Goal: Task Accomplishment & Management: Manage account settings

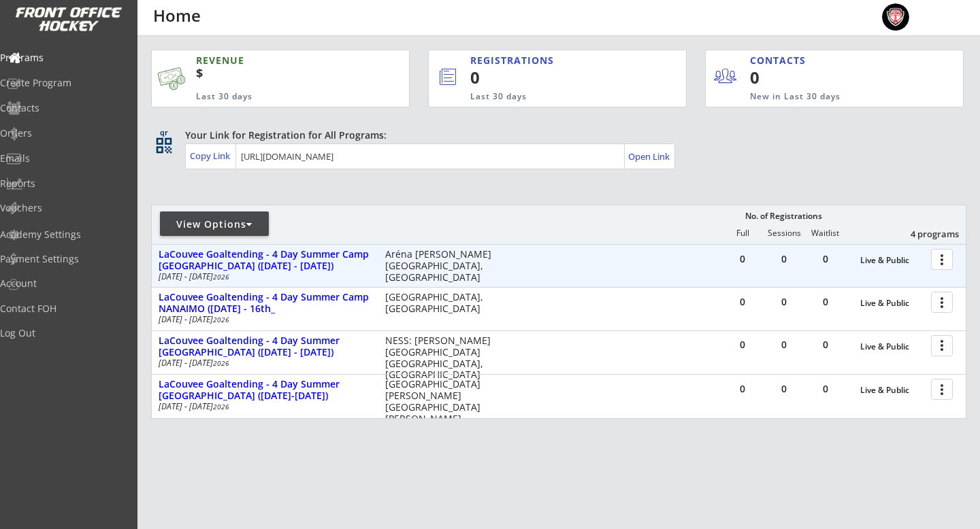
click at [945, 263] on div at bounding box center [944, 259] width 24 height 24
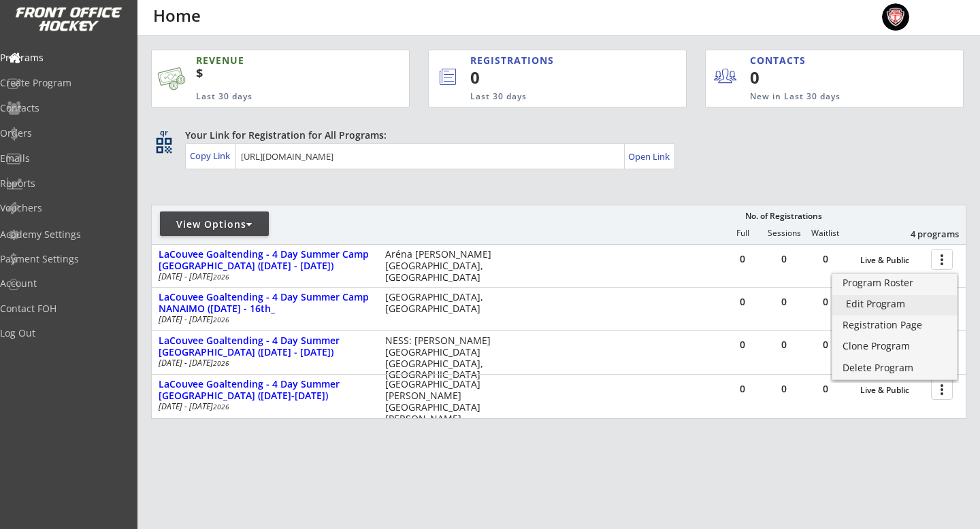
click at [889, 305] on div "Edit Program" at bounding box center [894, 304] width 97 height 10
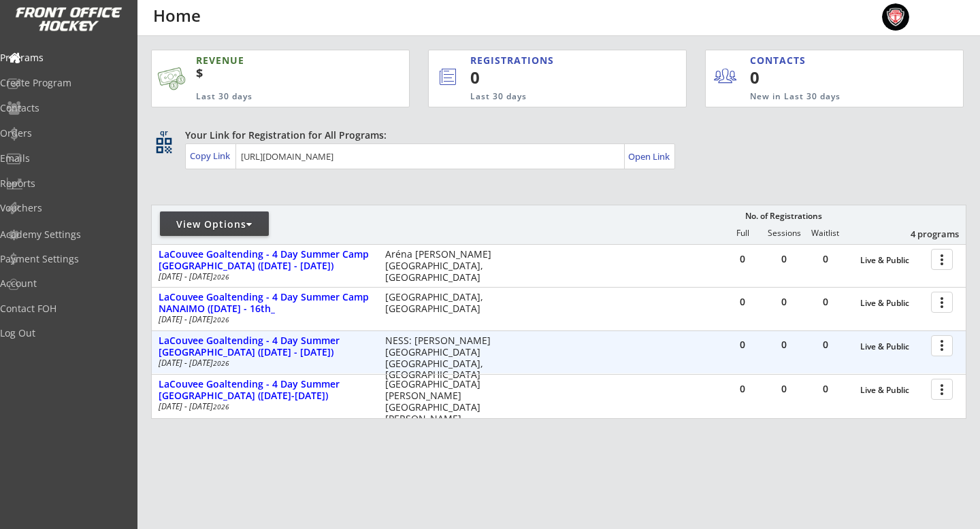
click at [932, 343] on div at bounding box center [944, 345] width 24 height 24
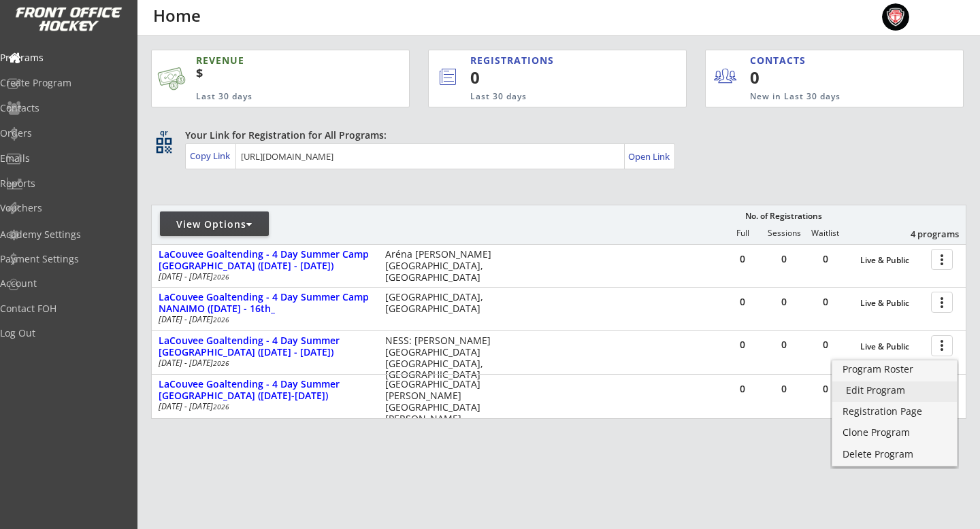
click at [894, 390] on div "Edit Program" at bounding box center [894, 391] width 97 height 10
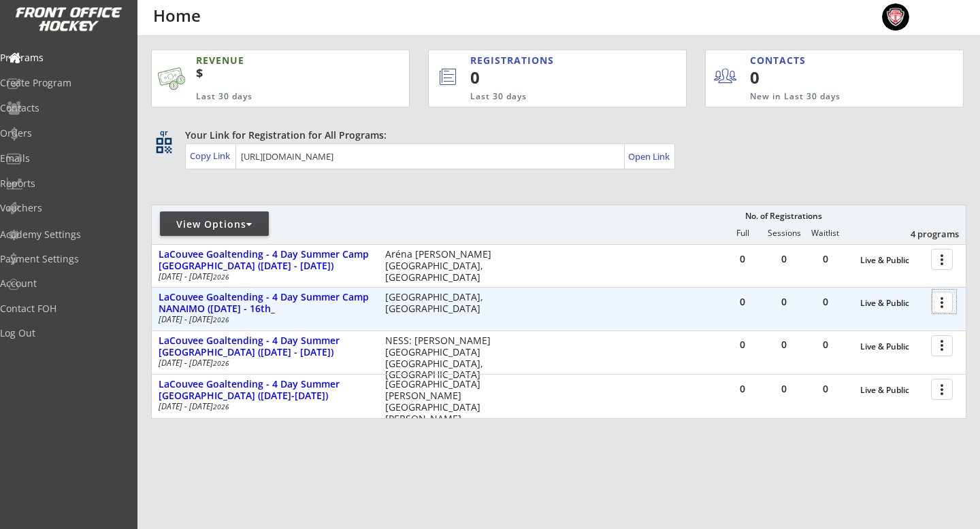
click at [942, 296] on div at bounding box center [944, 302] width 24 height 24
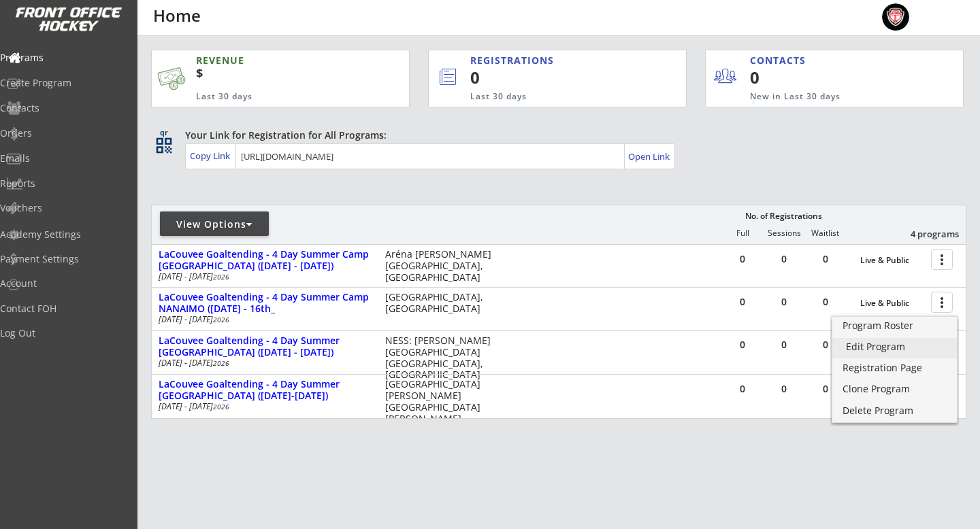
click at [876, 346] on div "Edit Program" at bounding box center [894, 347] width 97 height 10
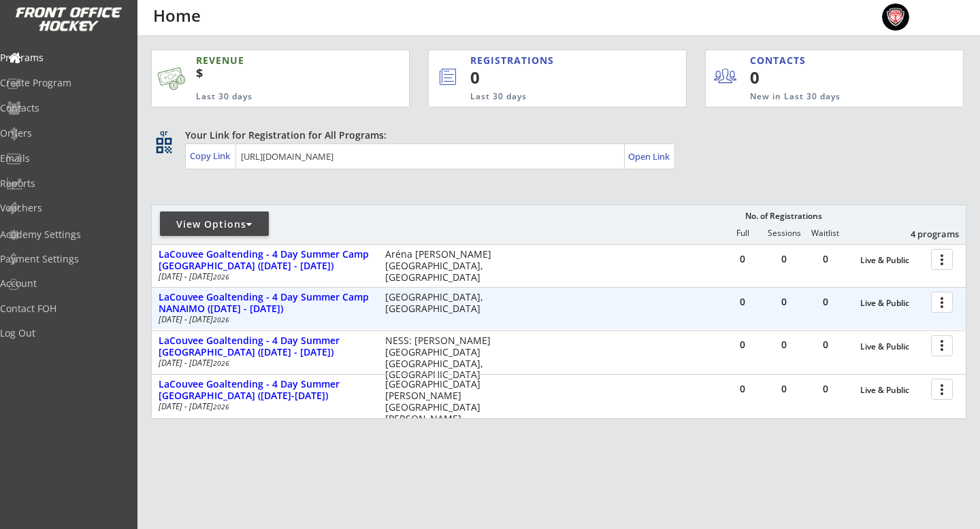
scroll to position [6, 0]
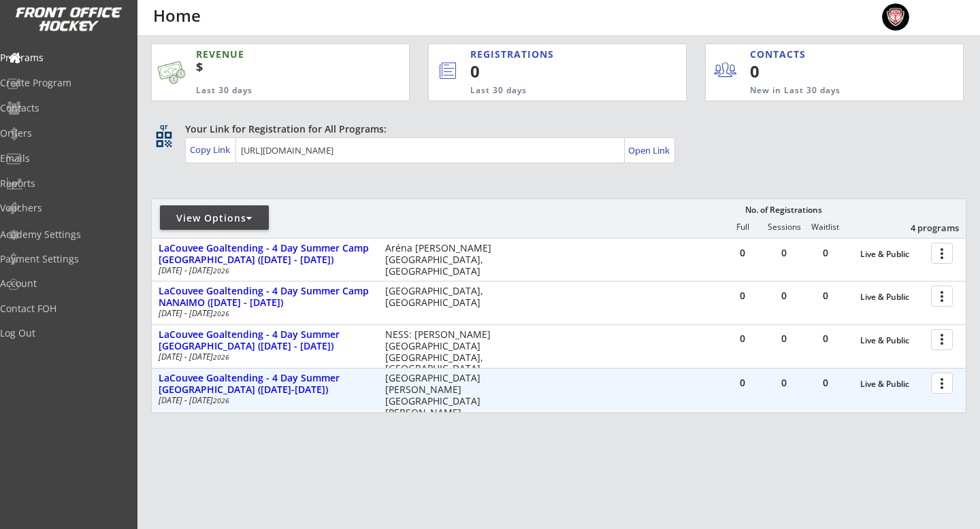
click at [934, 384] on div at bounding box center [944, 383] width 24 height 24
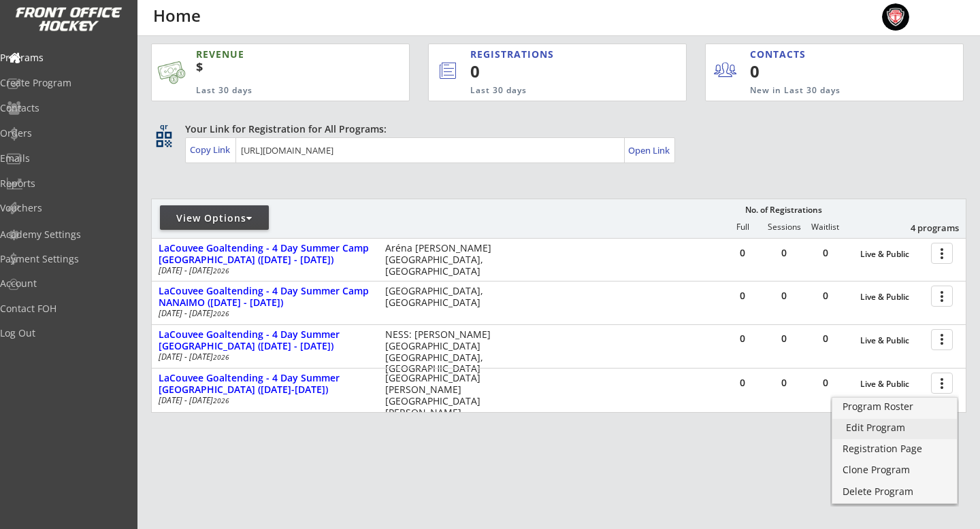
click at [885, 429] on div "Edit Program" at bounding box center [894, 428] width 97 height 10
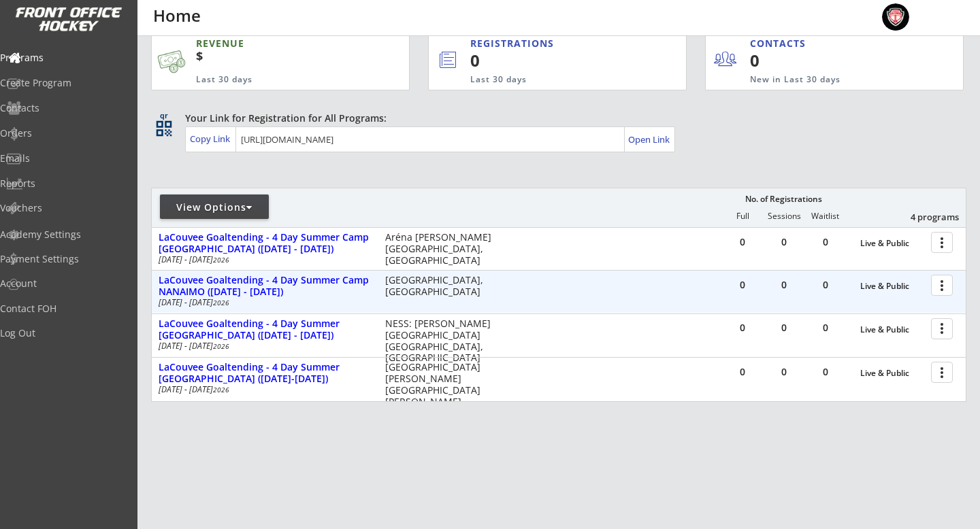
scroll to position [18, 0]
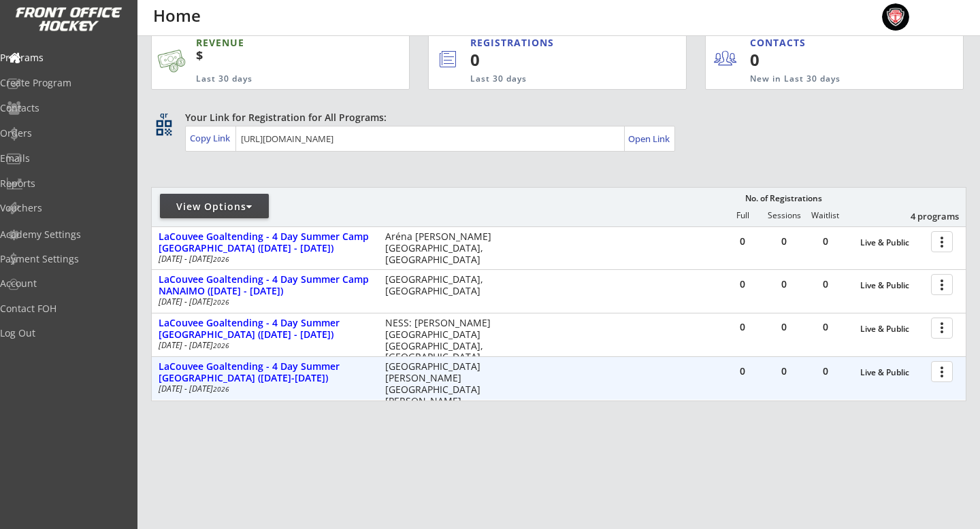
click at [953, 374] on div at bounding box center [944, 371] width 24 height 24
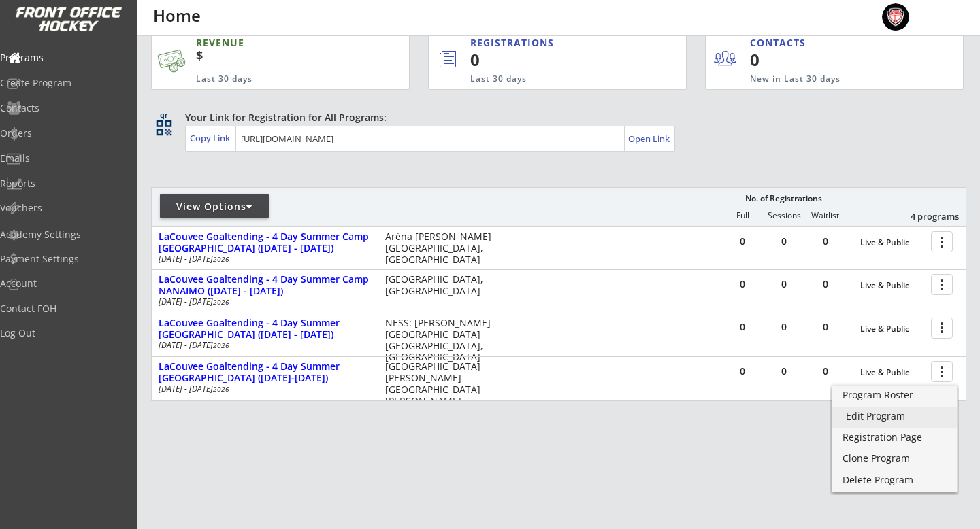
click at [903, 409] on link "Edit Program" at bounding box center [894, 418] width 125 height 20
